Goal: Information Seeking & Learning: Learn about a topic

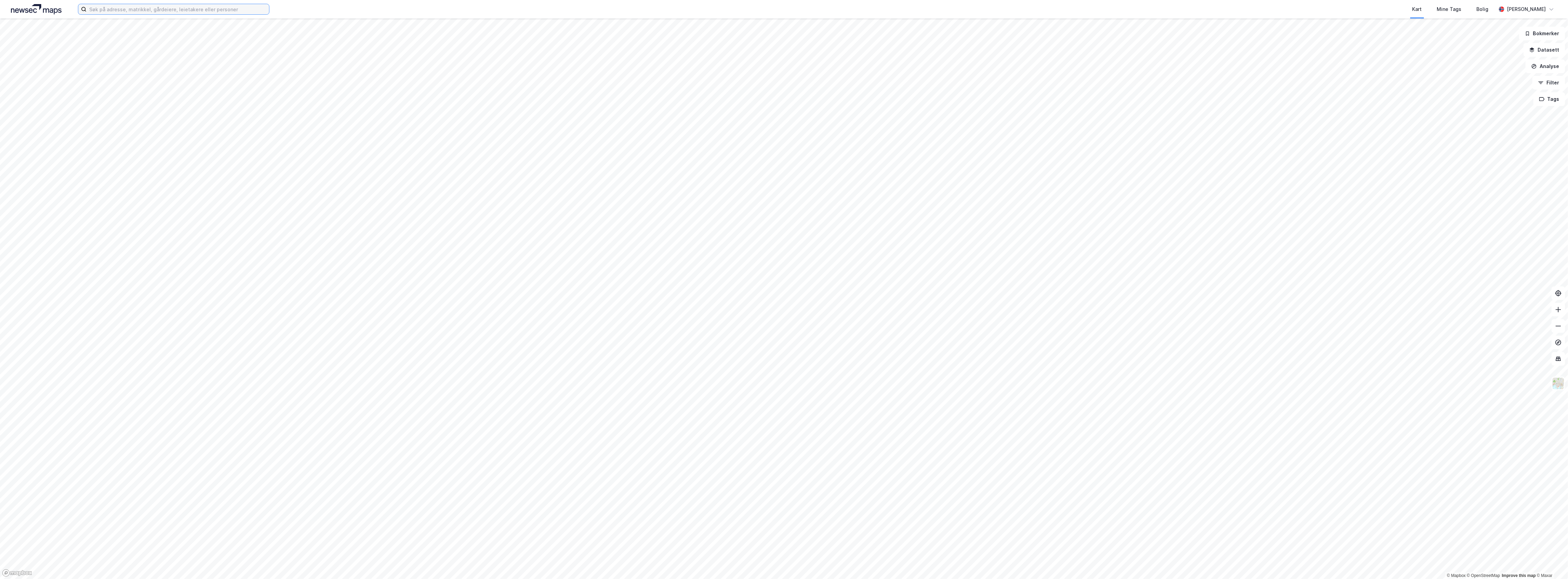
click at [186, 9] on input at bounding box center [178, 9] width 183 height 11
paste input "Beddingen 107042 [GEOGRAPHIC_DATA]"
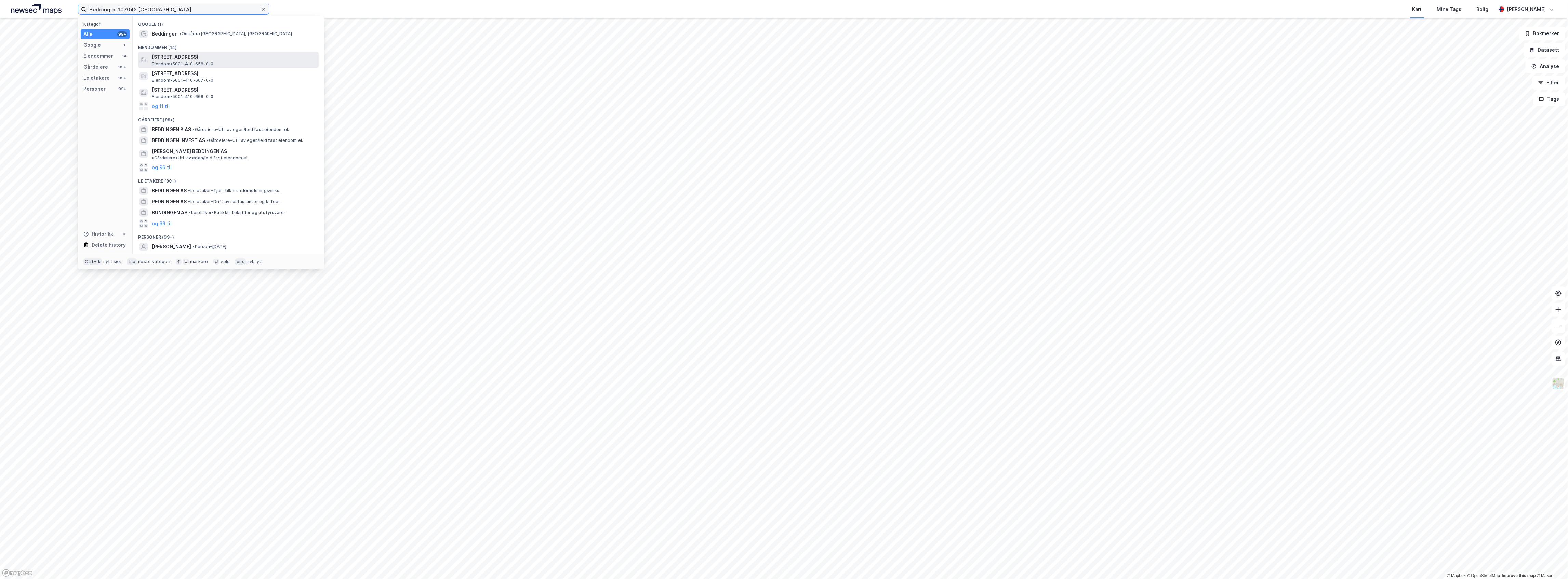
type input "Beddingen 107042 [GEOGRAPHIC_DATA]"
click at [212, 62] on span "Eiendom • 5001-410-658-0-0" at bounding box center [182, 64] width 61 height 6
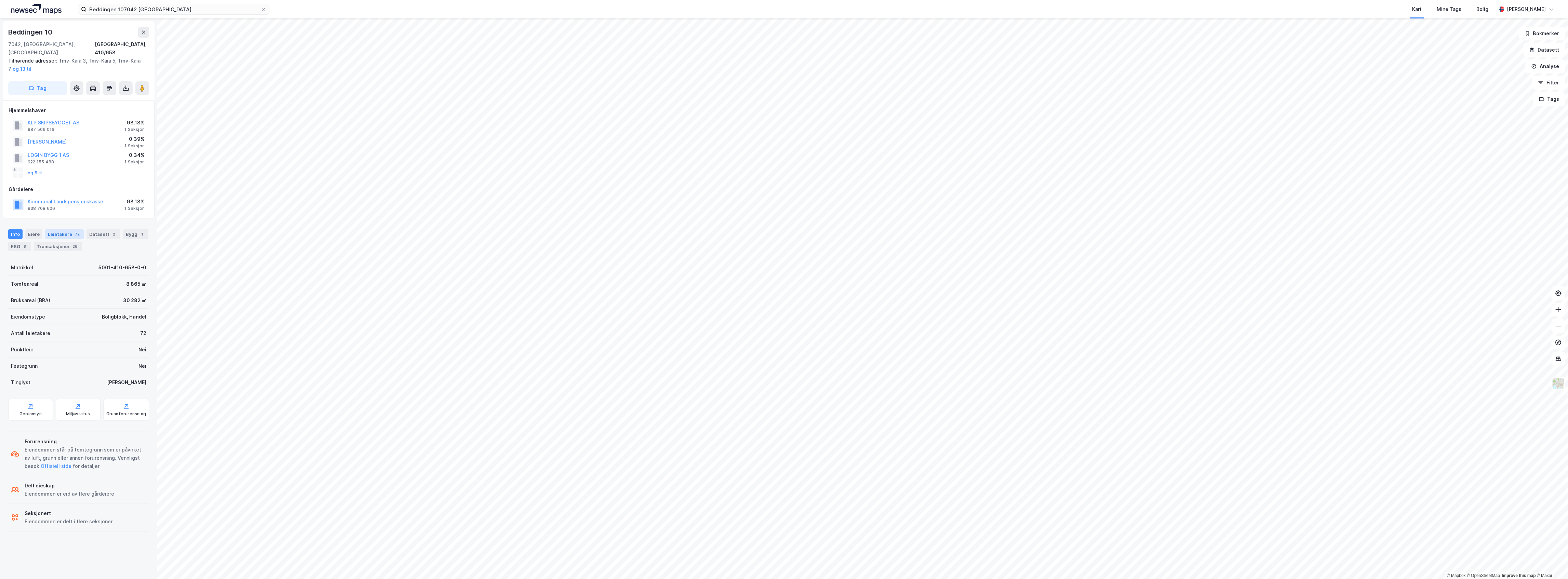
click at [64, 230] on div "Leietakere 72" at bounding box center [64, 234] width 38 height 10
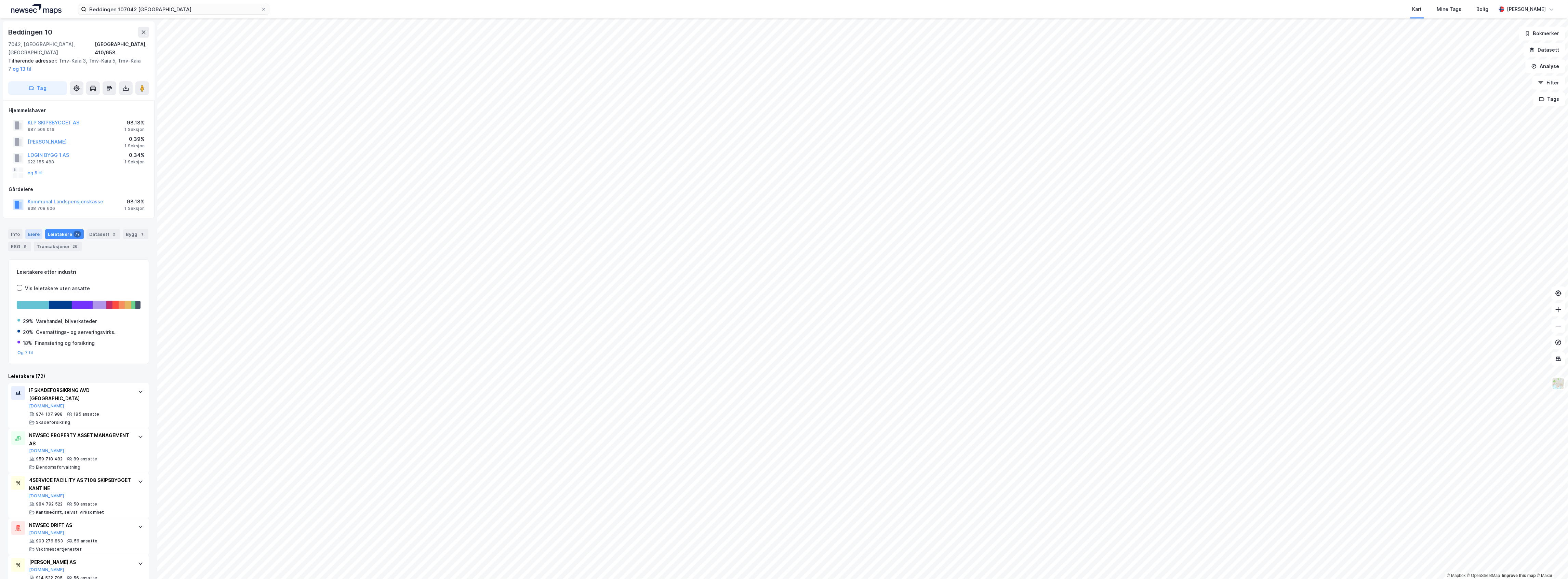
click at [38, 229] on div "Eiere" at bounding box center [33, 234] width 17 height 10
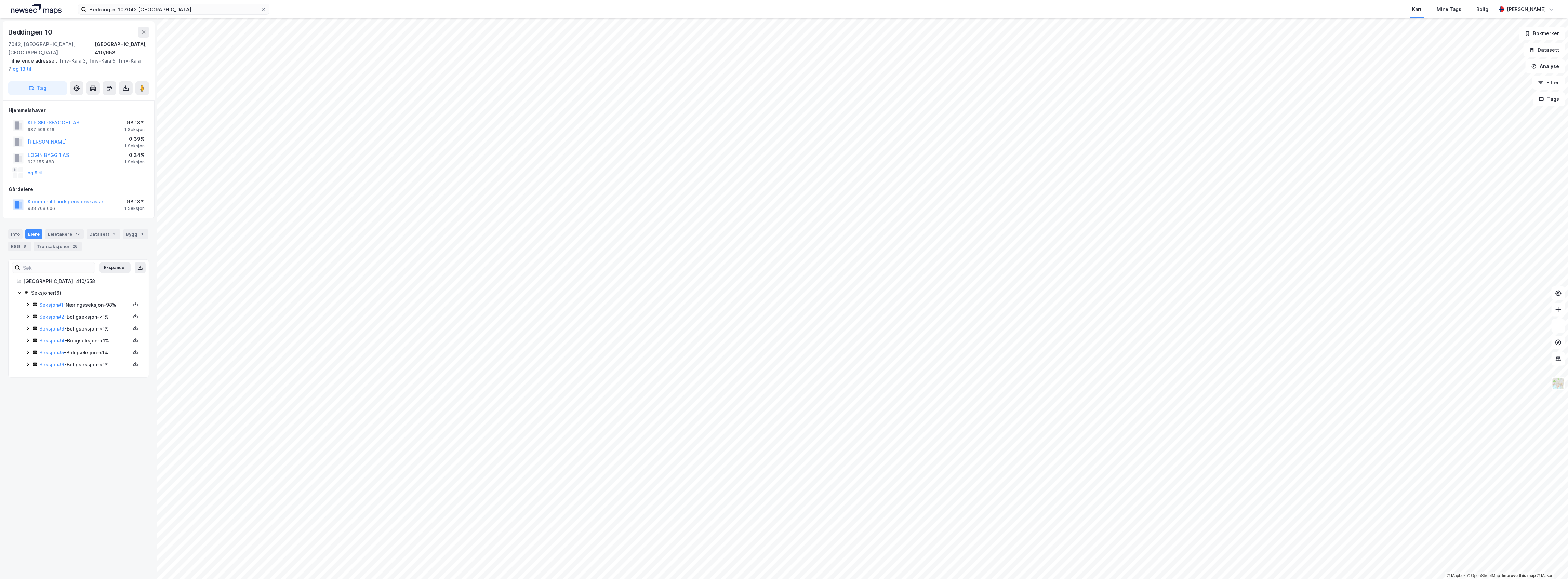
click at [27, 302] on icon at bounding box center [28, 304] width 6 height 6
click at [51, 337] on icon at bounding box center [52, 339] width 6 height 6
click at [84, 325] on link "Klp Skipsbygget AS" at bounding box center [93, 328] width 47 height 6
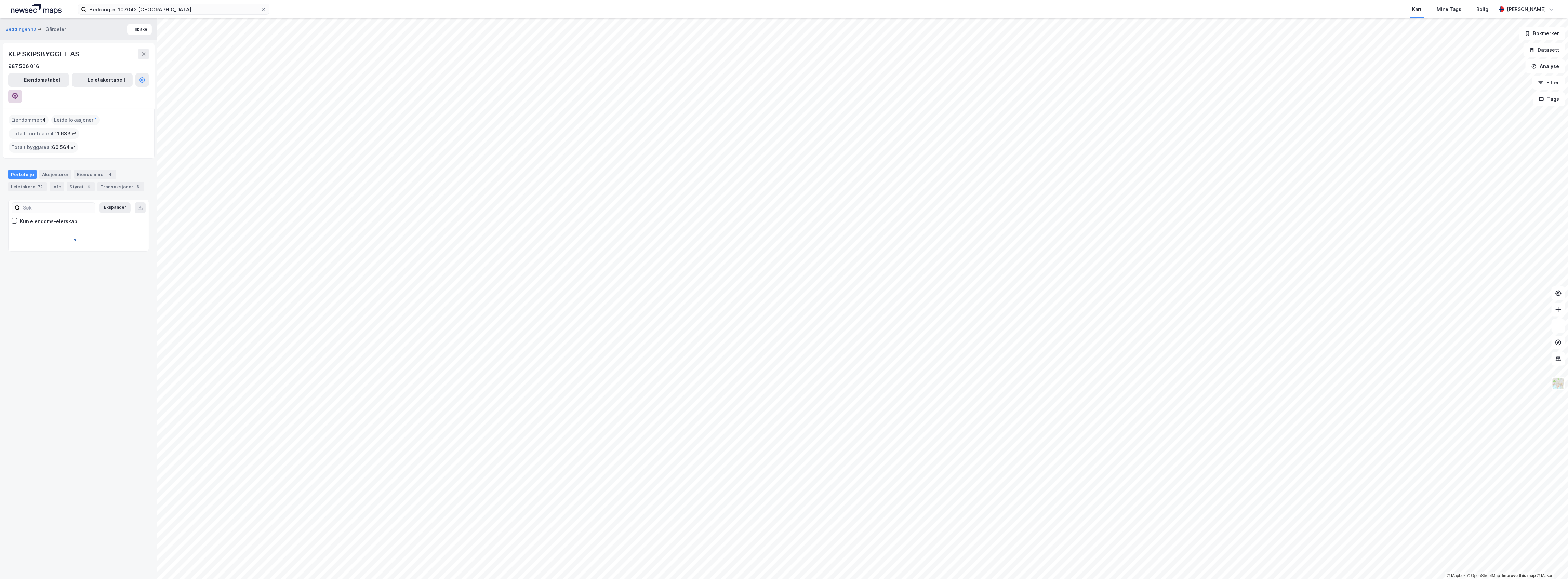
click at [19, 93] on icon at bounding box center [15, 96] width 7 height 7
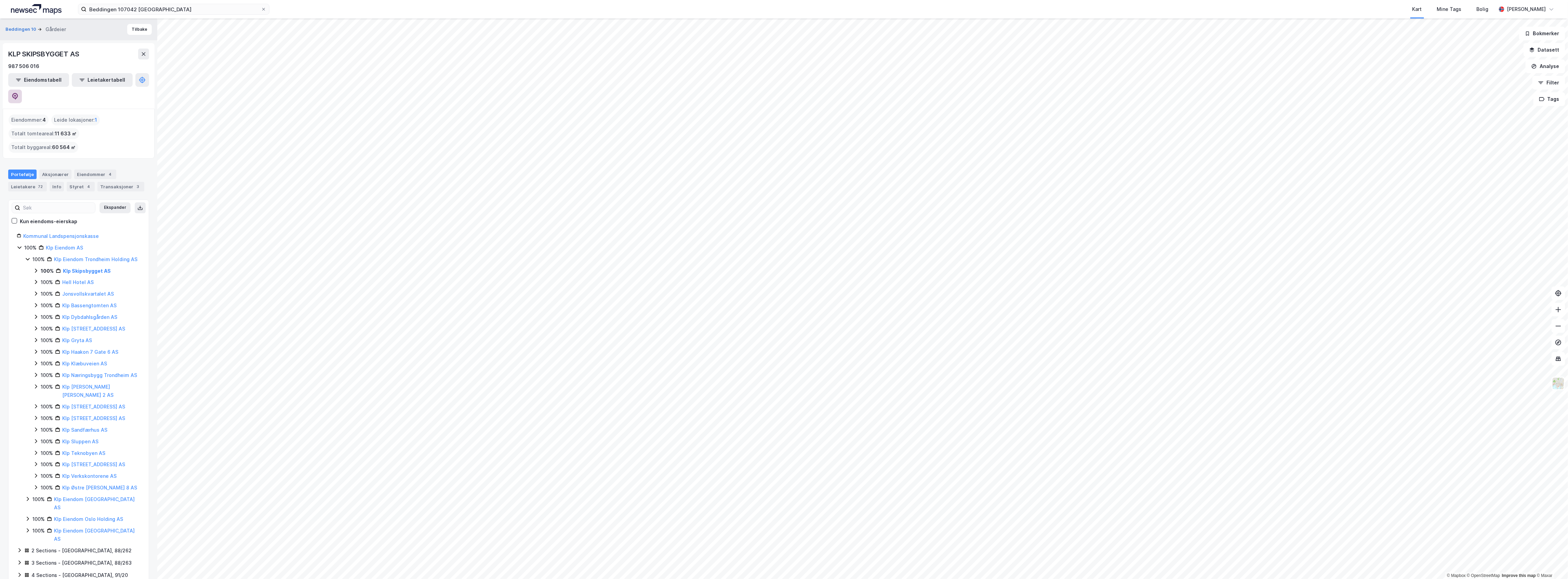
click at [19, 93] on icon at bounding box center [15, 96] width 7 height 7
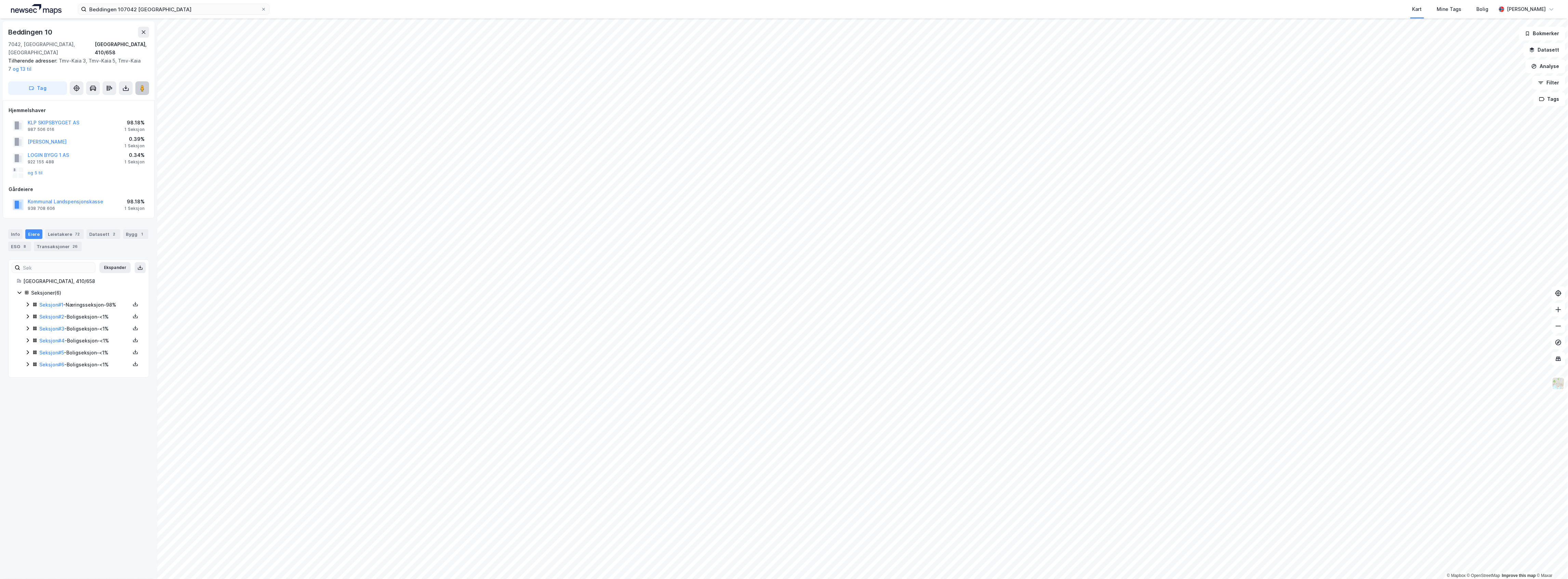
click at [143, 85] on image at bounding box center [142, 88] width 4 height 7
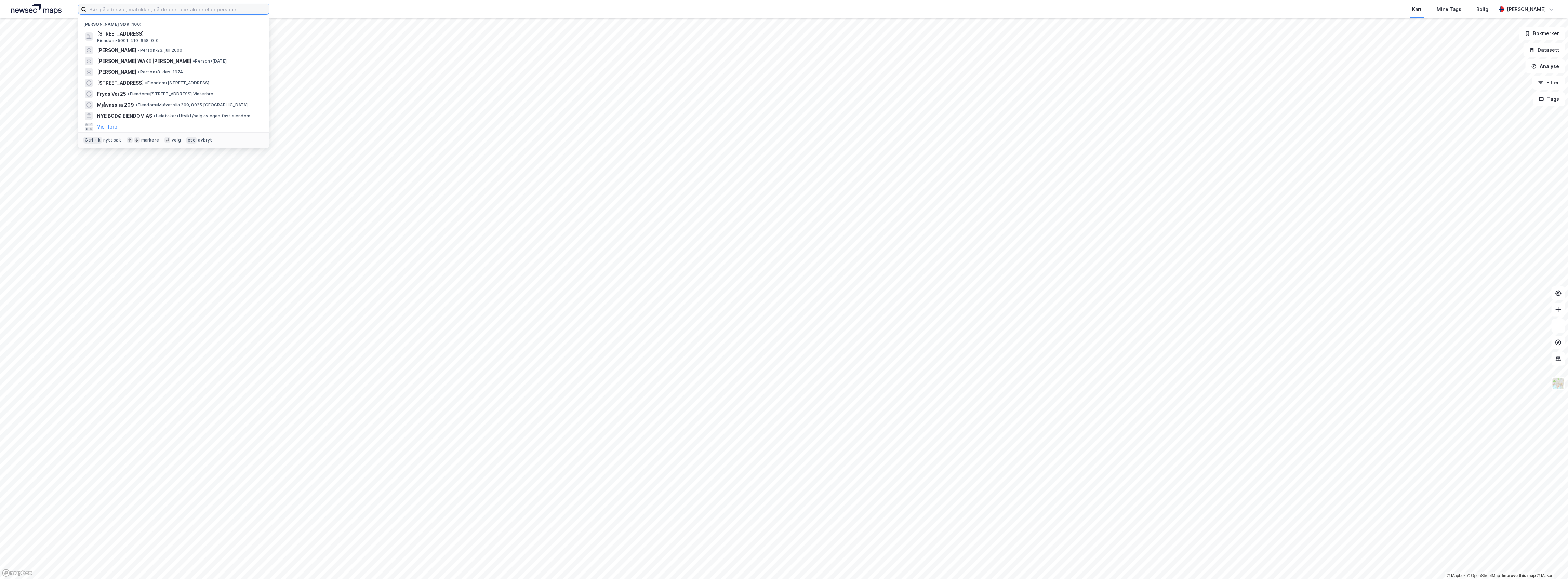
click at [242, 5] on input at bounding box center [178, 9] width 183 height 11
type input "r"
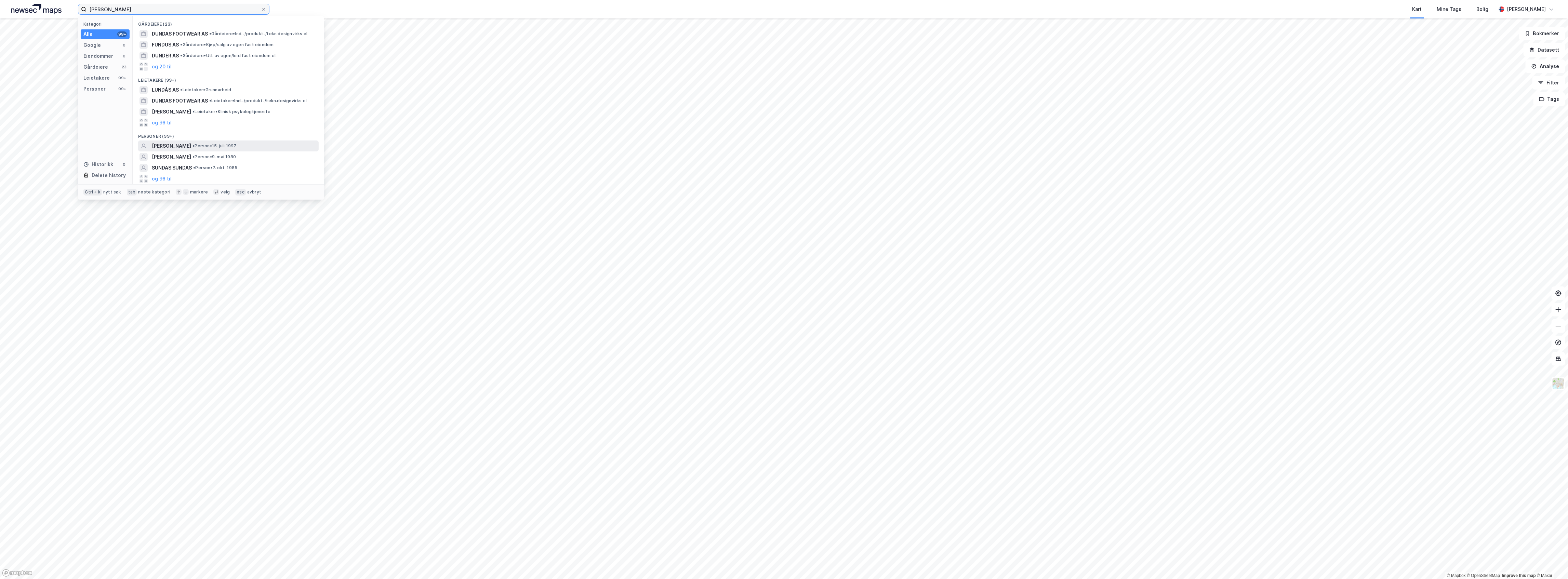
type input "richard dundas"
click at [251, 146] on div "RICHARD DUNDAS • Person • 15. juli 1997" at bounding box center [234, 146] width 166 height 8
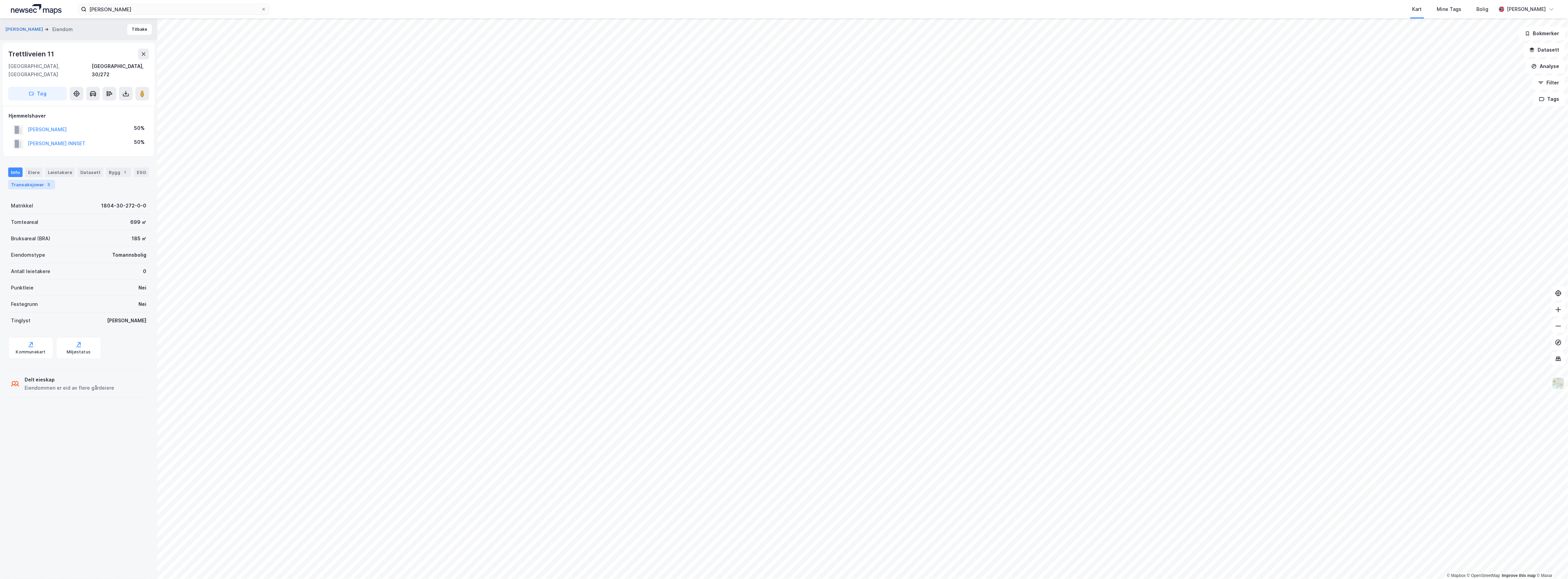
click at [52, 181] on div "3" at bounding box center [49, 184] width 7 height 7
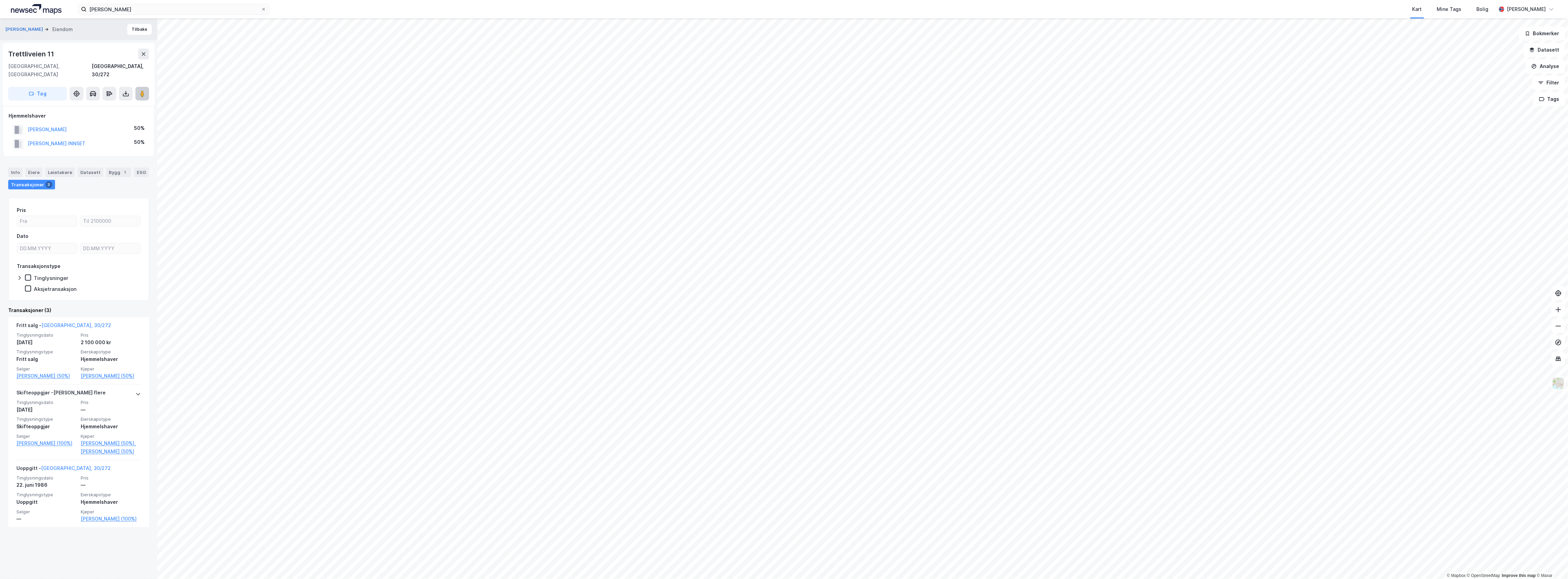
click at [144, 91] on image at bounding box center [142, 94] width 4 height 7
